Goal: Task Accomplishment & Management: Manage account settings

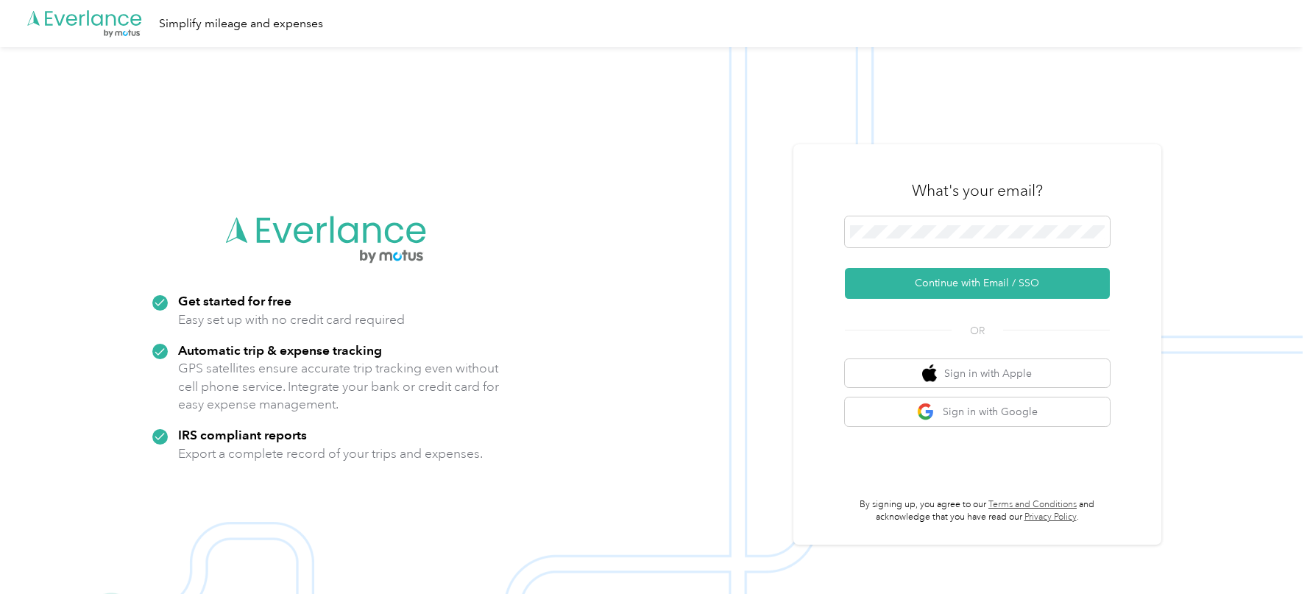
click at [880, 52] on img at bounding box center [651, 344] width 1303 height 594
click at [1270, 32] on span "Session Expired" at bounding box center [1177, 30] width 211 height 18
click at [1274, 26] on icon at bounding box center [1278, 28] width 12 height 13
click at [864, 185] on div "What's your email?" at bounding box center [977, 191] width 265 height 52
click at [937, 224] on span at bounding box center [977, 231] width 265 height 31
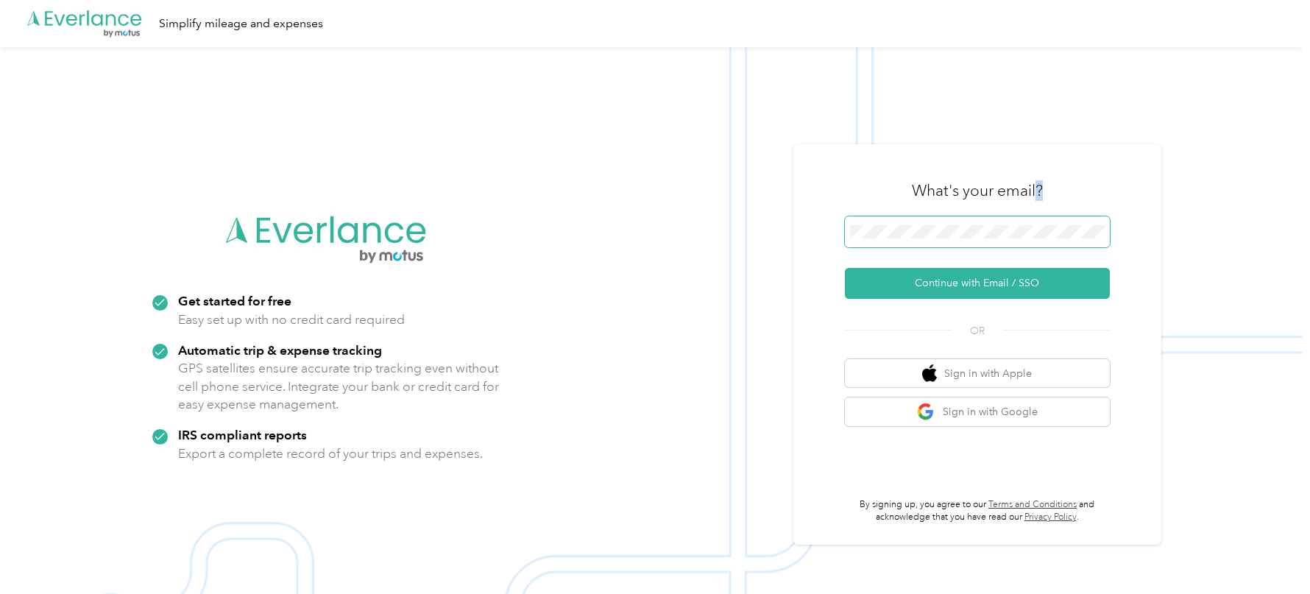
click at [937, 224] on span at bounding box center [977, 231] width 265 height 31
click at [773, 233] on img at bounding box center [651, 344] width 1303 height 594
click at [771, 132] on img at bounding box center [651, 344] width 1303 height 594
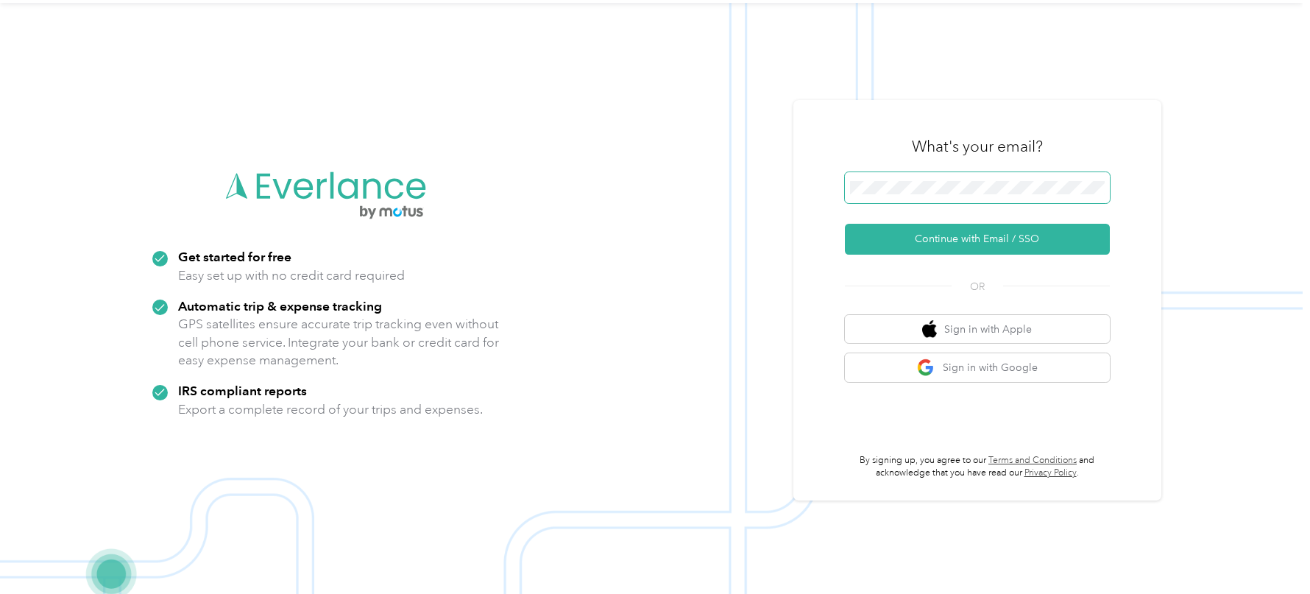
scroll to position [47, 0]
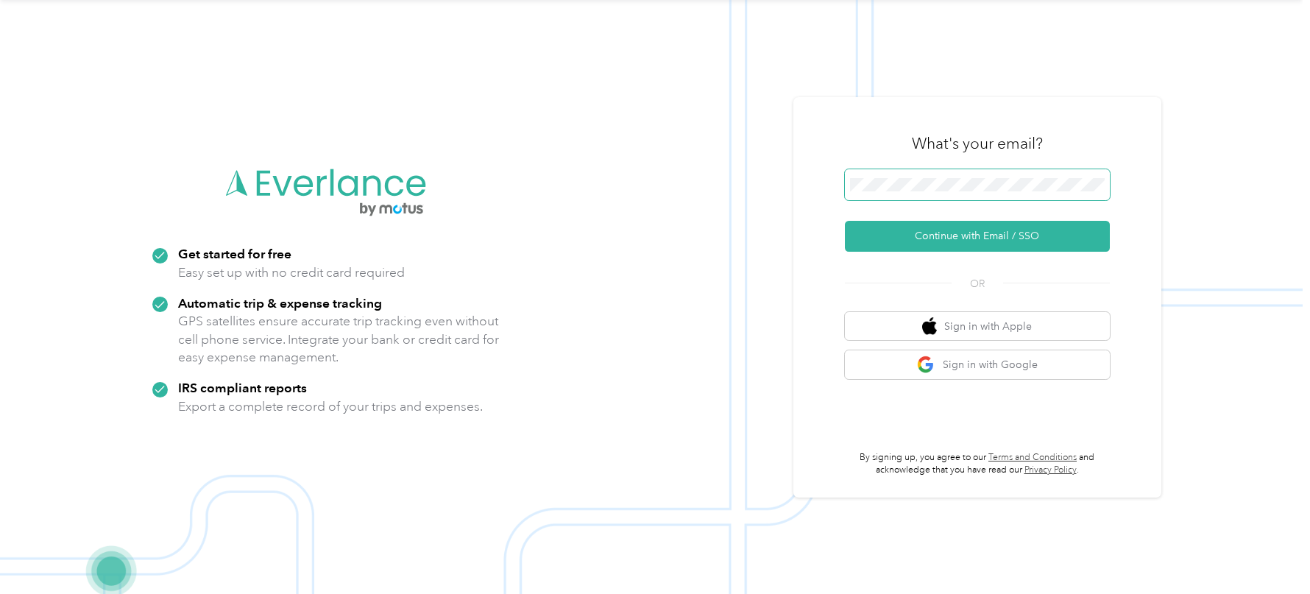
click at [924, 173] on span at bounding box center [977, 184] width 265 height 31
click at [919, 245] on button "Continue with Email / SSO" at bounding box center [977, 236] width 265 height 31
